Goal: Transaction & Acquisition: Purchase product/service

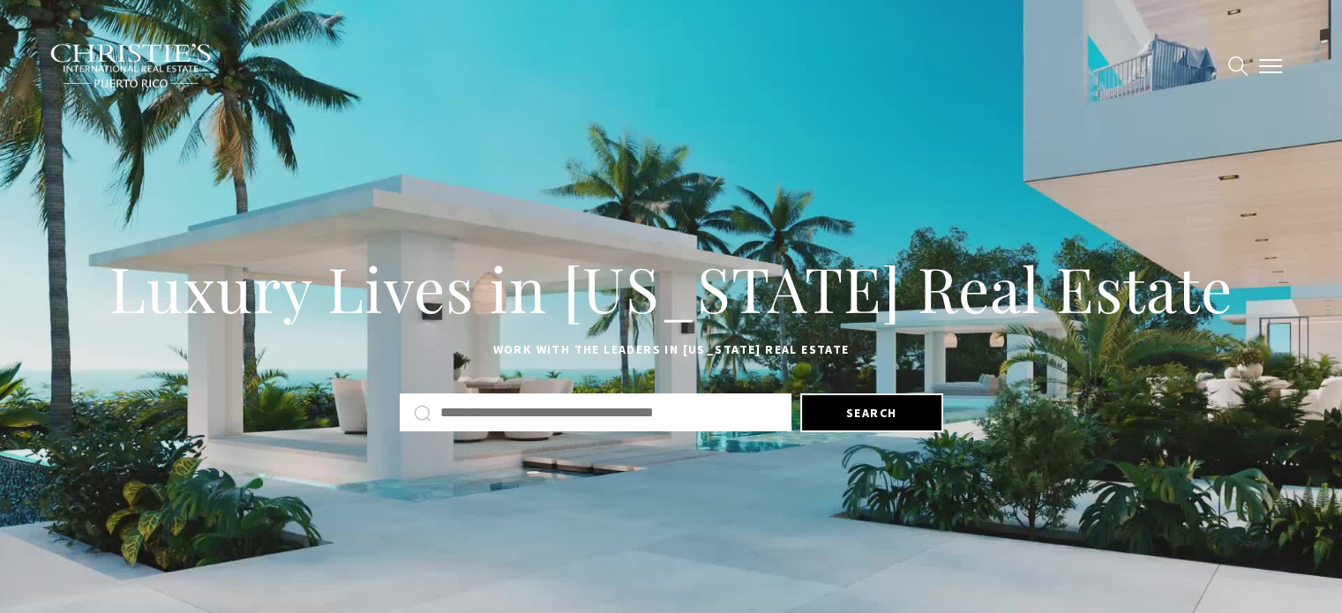
click at [1268, 67] on span "button" at bounding box center [1270, 66] width 23 height 2
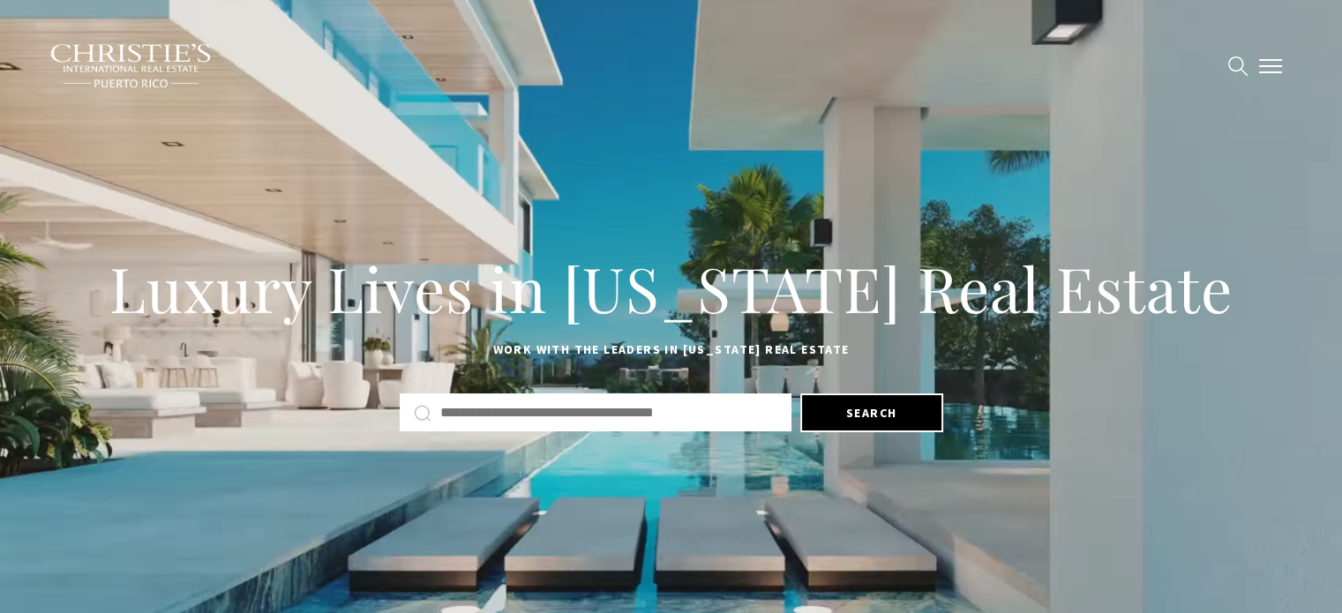
click at [1268, 67] on span "button" at bounding box center [1270, 66] width 23 height 2
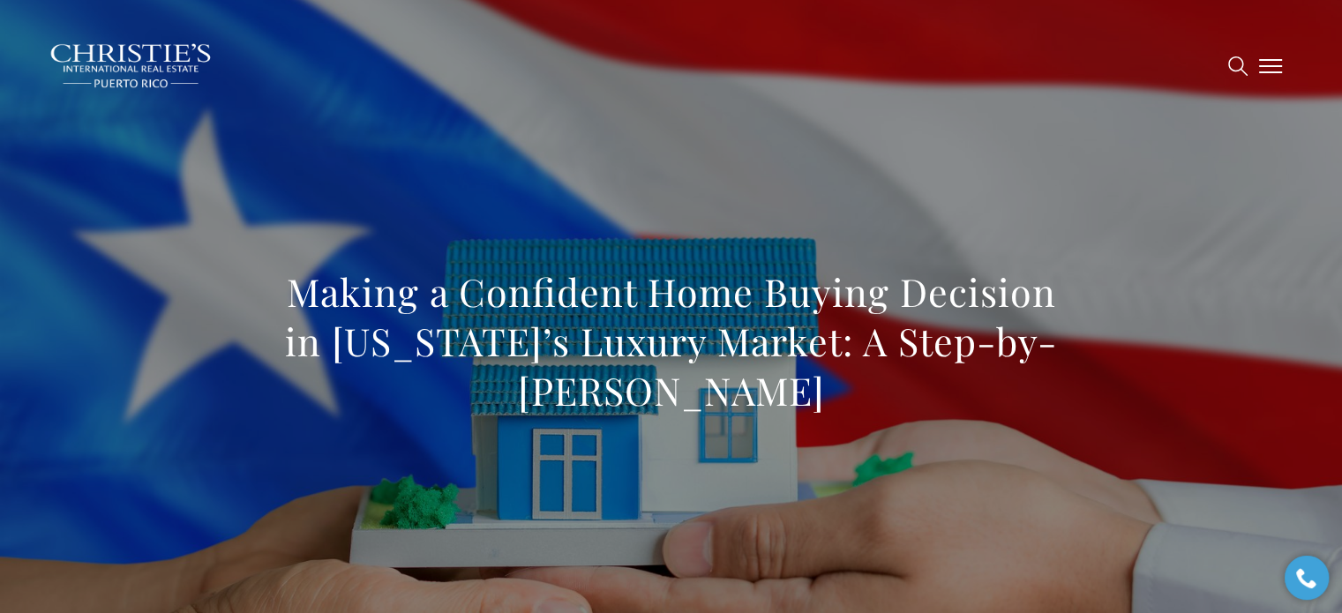
click at [1274, 65] on span "button" at bounding box center [1270, 66] width 23 height 2
click at [776, 69] on span "New Construction" at bounding box center [716, 64] width 137 height 15
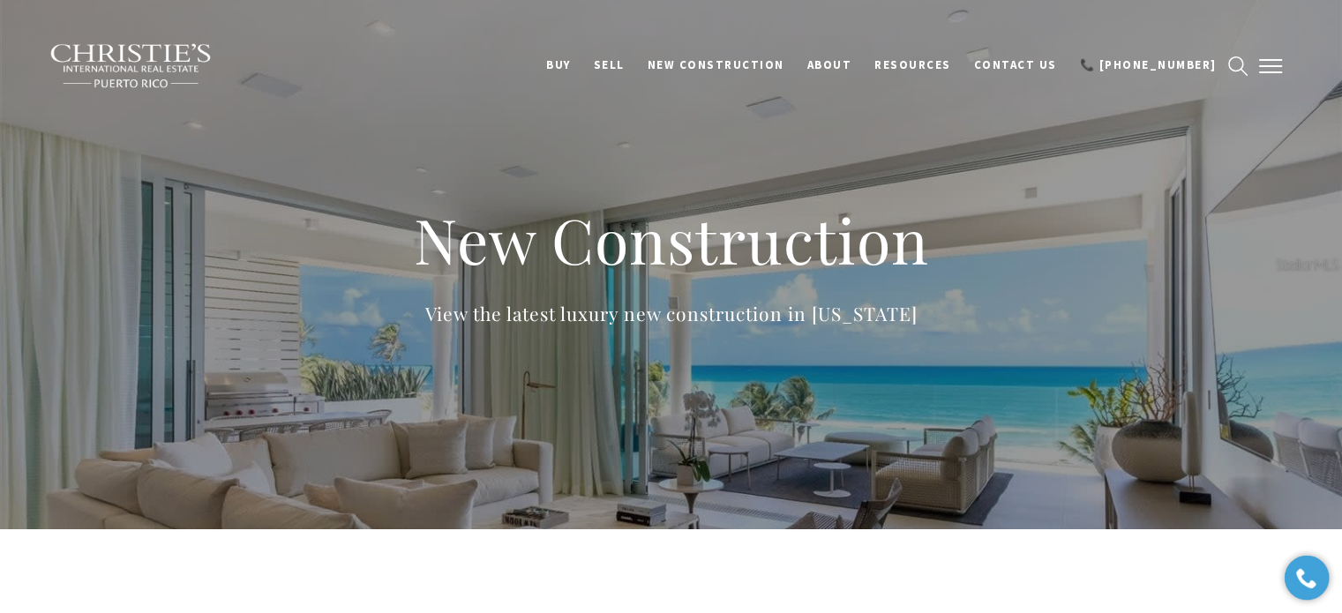
click at [1260, 65] on span "button" at bounding box center [1270, 66] width 23 height 2
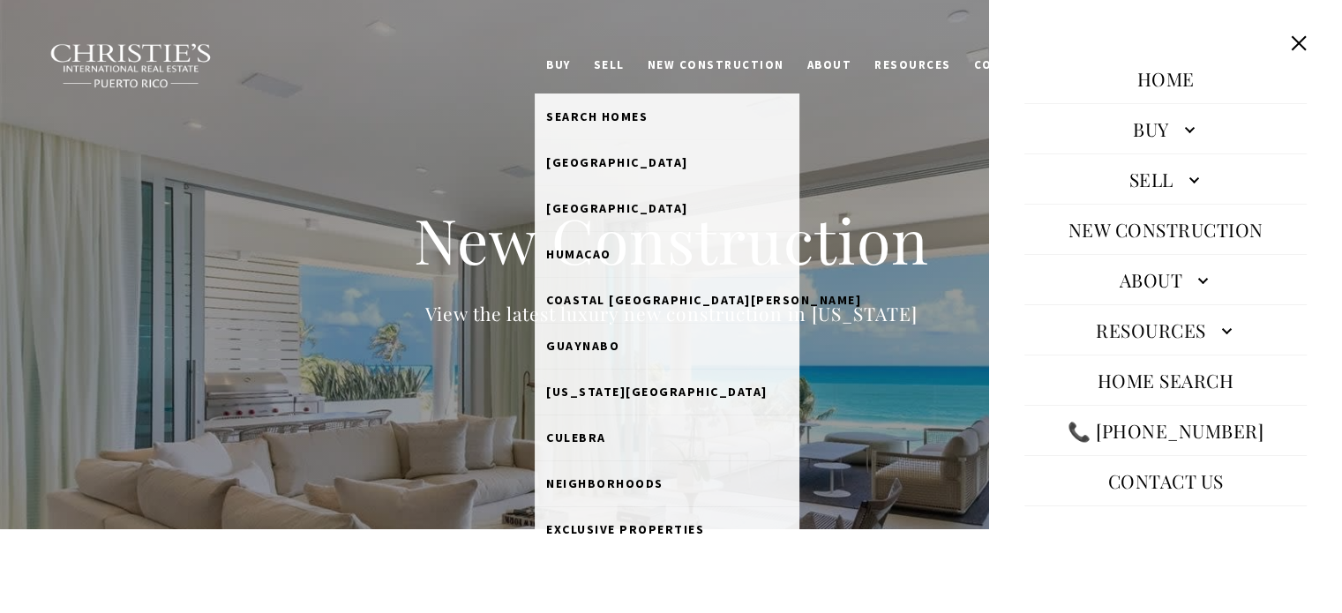
click at [582, 58] on link "BUY" at bounding box center [559, 66] width 48 height 34
click at [614, 111] on span "Search Homes" at bounding box center [596, 117] width 101 height 16
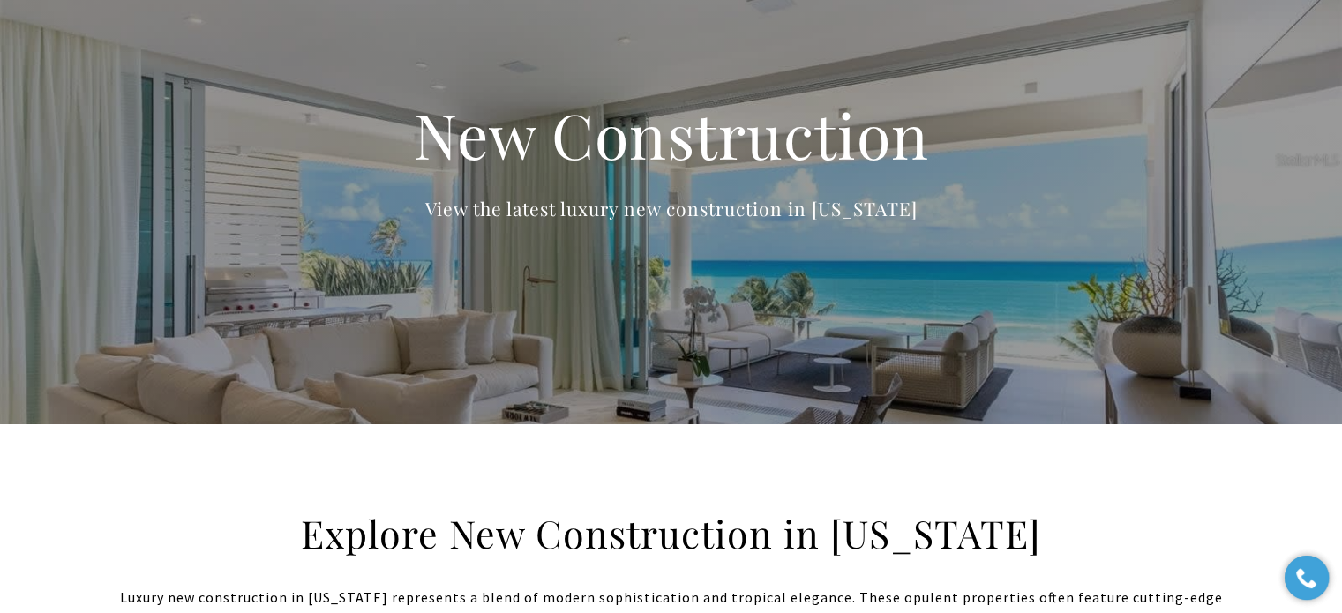
scroll to position [88, 0]
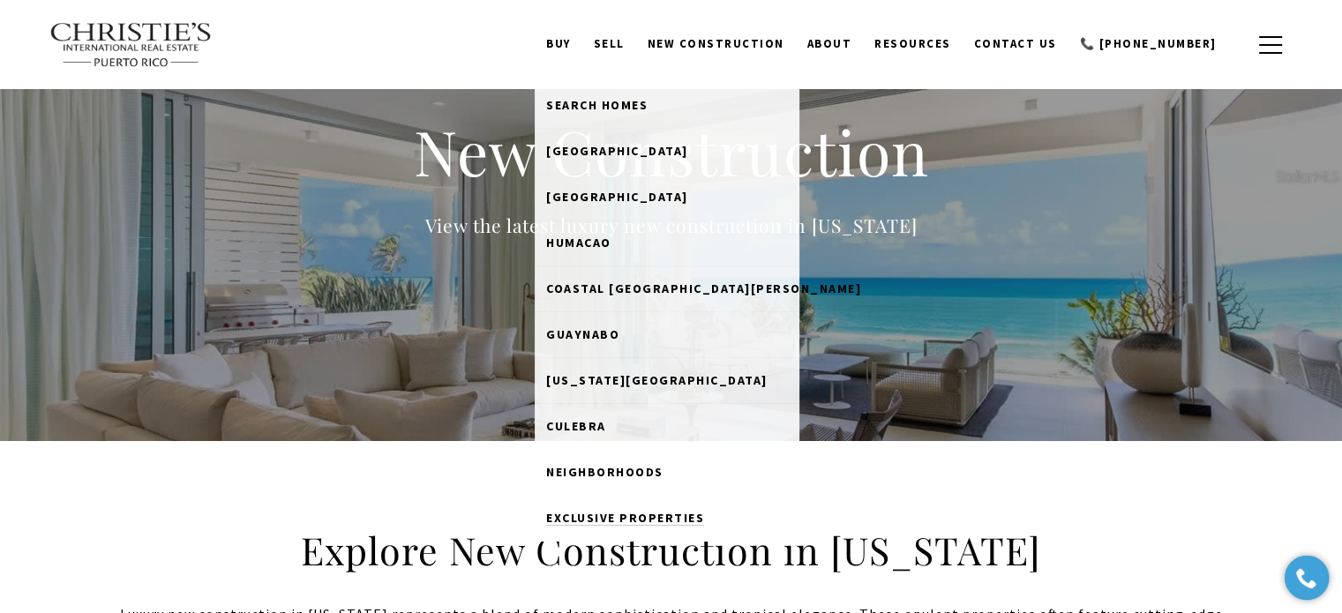
click at [639, 515] on span "Exclusive Properties" at bounding box center [625, 518] width 158 height 16
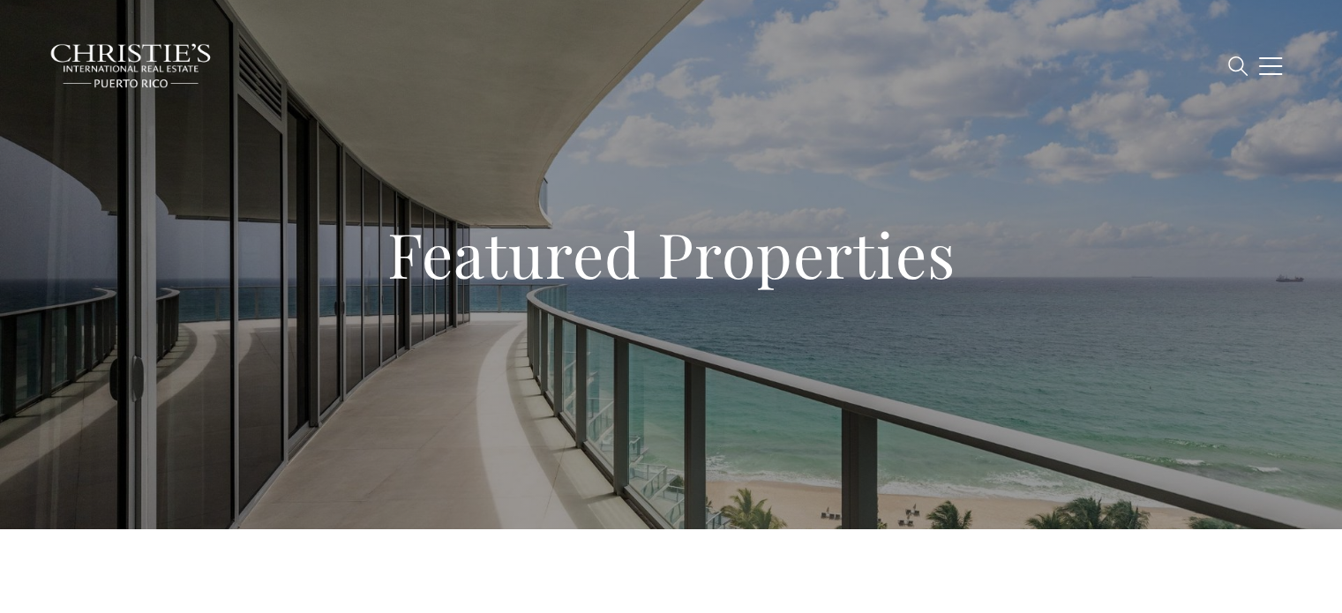
type input "**********"
type input "*********"
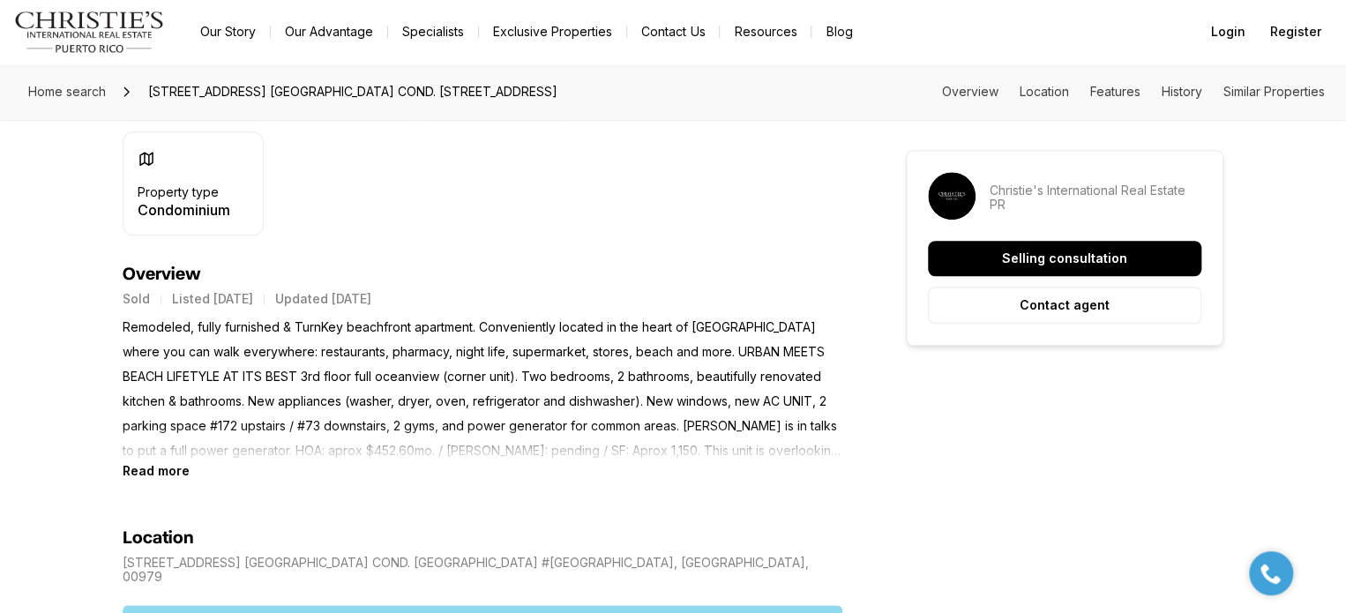
scroll to position [618, 0]
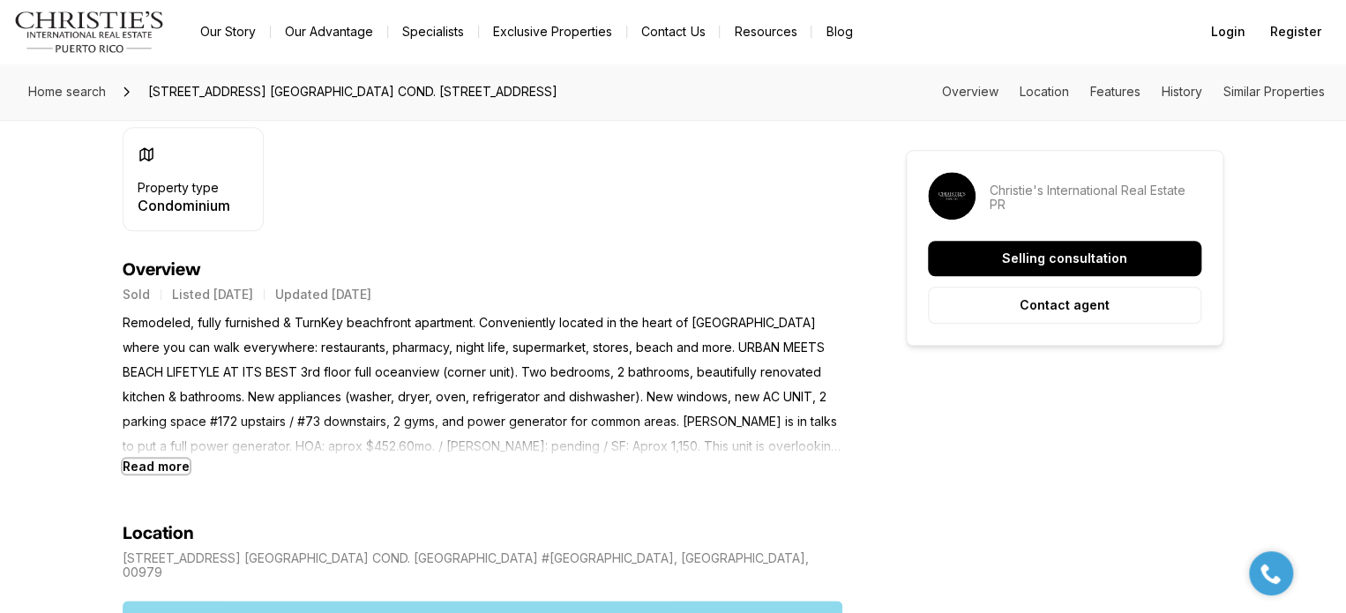
click at [142, 469] on b "Read more" at bounding box center [156, 466] width 67 height 15
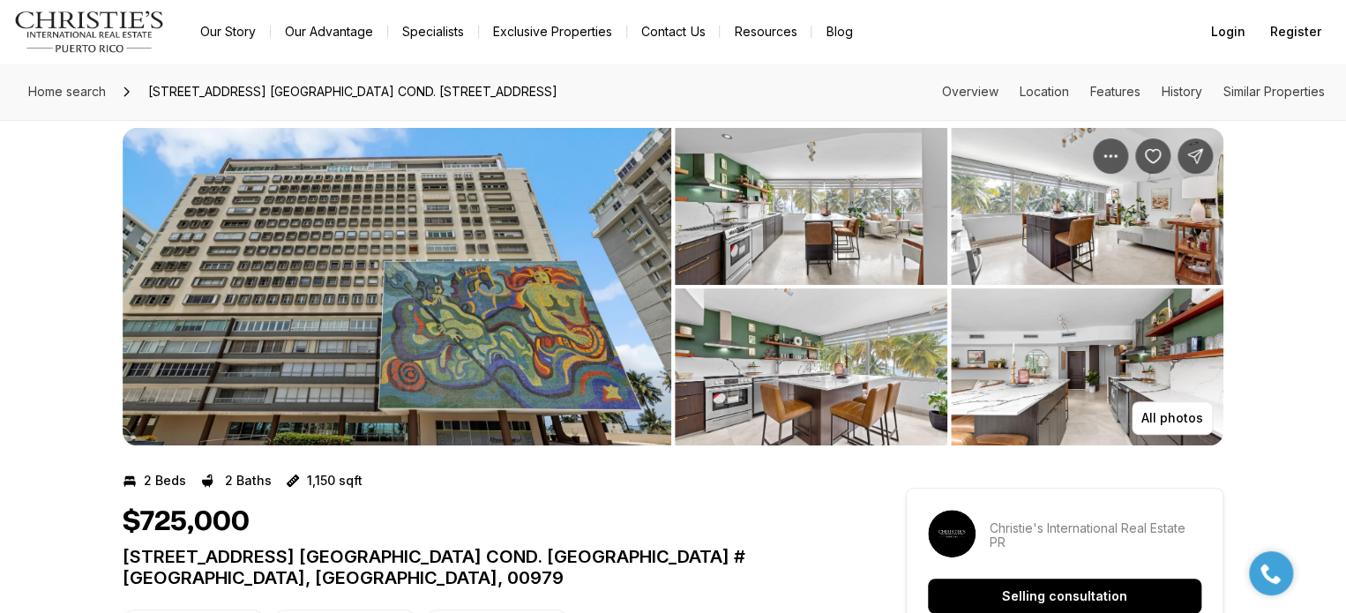
scroll to position [0, 0]
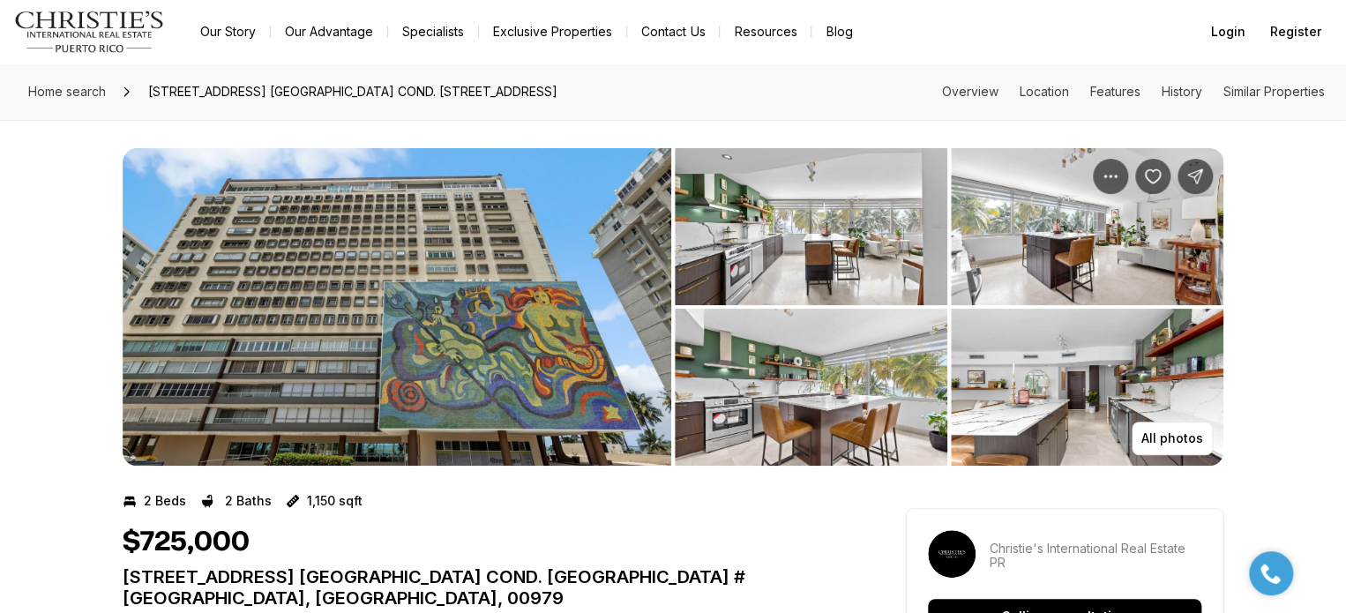
drag, startPoint x: 704, startPoint y: 96, endPoint x: 145, endPoint y: 91, distance: 559.4
click at [145, 91] on div "Home search 3307 Ave. Isla Verde COND. SURFSIDE MANSION #310, CAROLINA, ISLA VE…" at bounding box center [673, 92] width 1346 height 56
copy span "3307 Ave. Isla Verde COND. SURFSIDE MANSION #310, CAROLINA, ISLA VERDE PR, 00979"
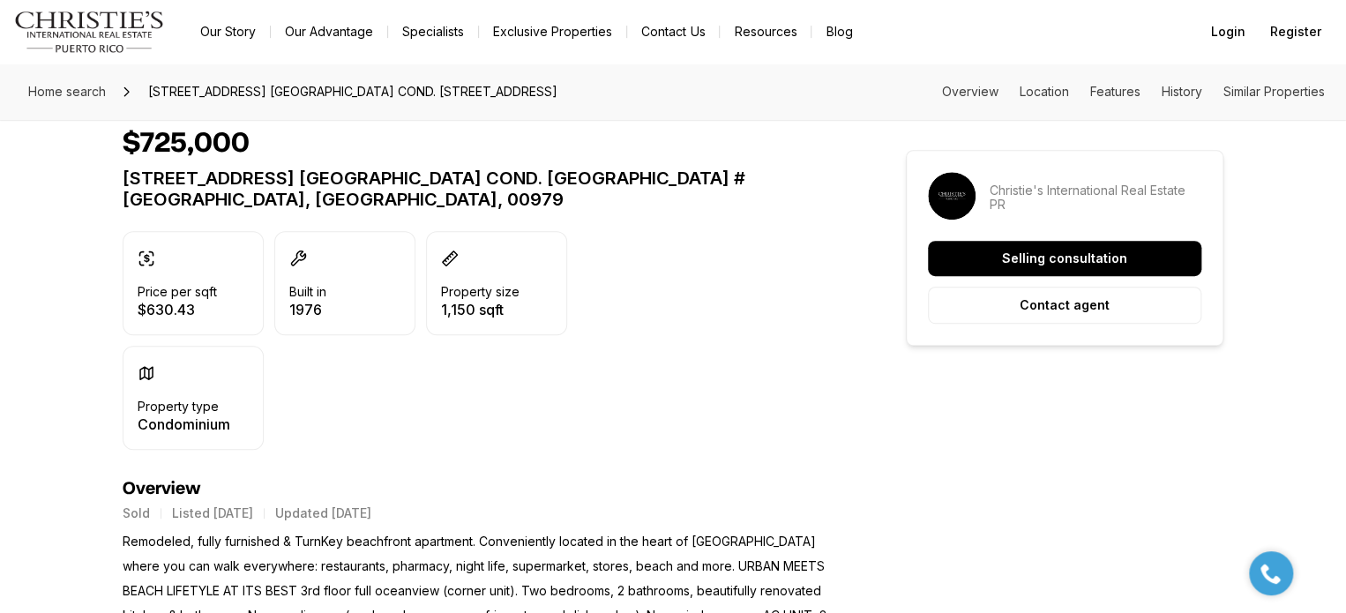
scroll to position [353, 0]
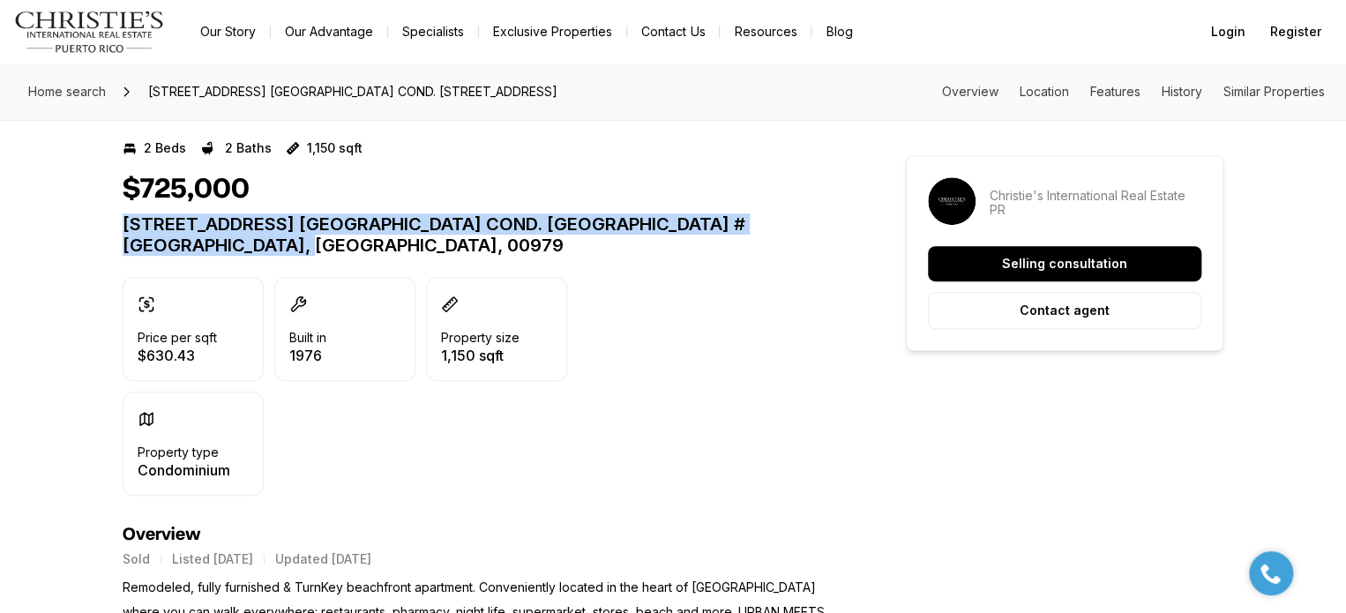
drag, startPoint x: 187, startPoint y: 246, endPoint x: 102, endPoint y: 220, distance: 88.7
copy p "3307 Ave. Isla Verde COND. SURFSIDE MANSION #310 CAROLINA, ISLA VERDE PR, 00979"
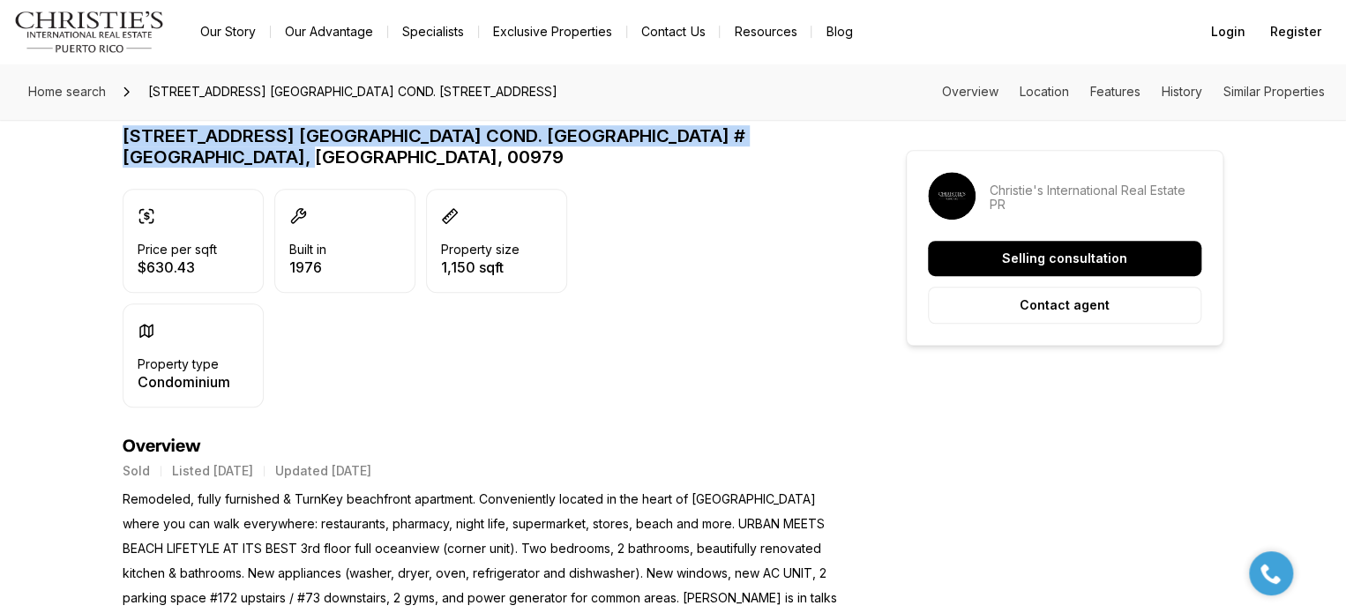
scroll to position [0, 0]
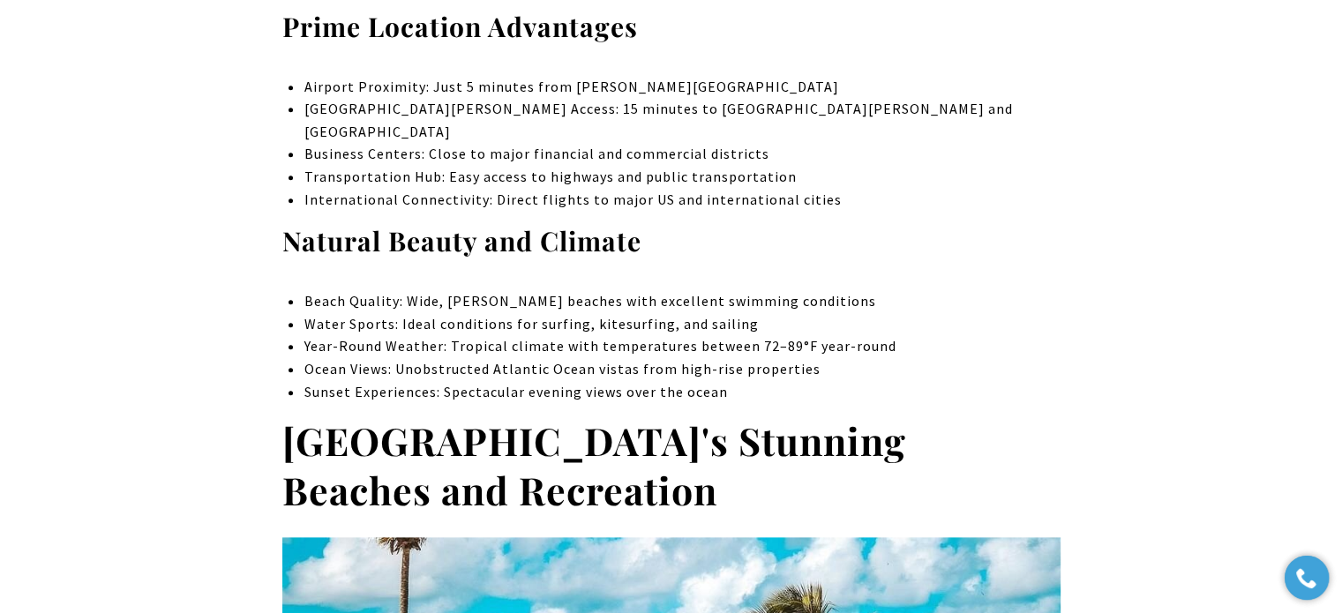
scroll to position [2089, 0]
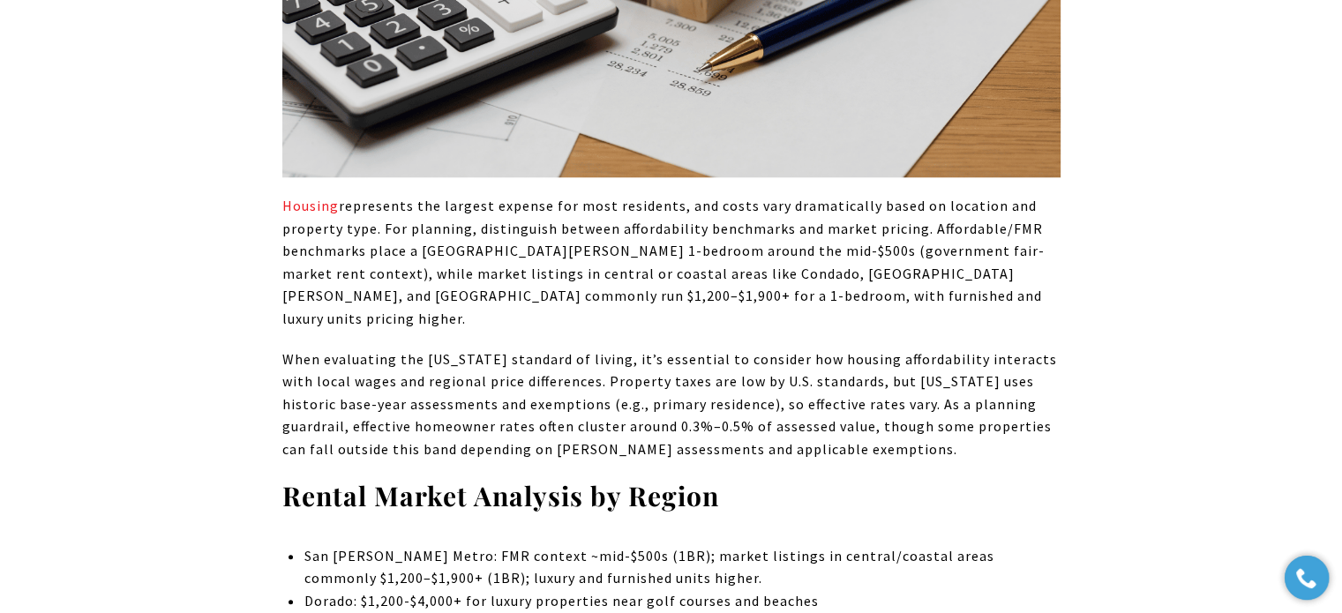
scroll to position [1588, 0]
